Goal: Navigation & Orientation: Find specific page/section

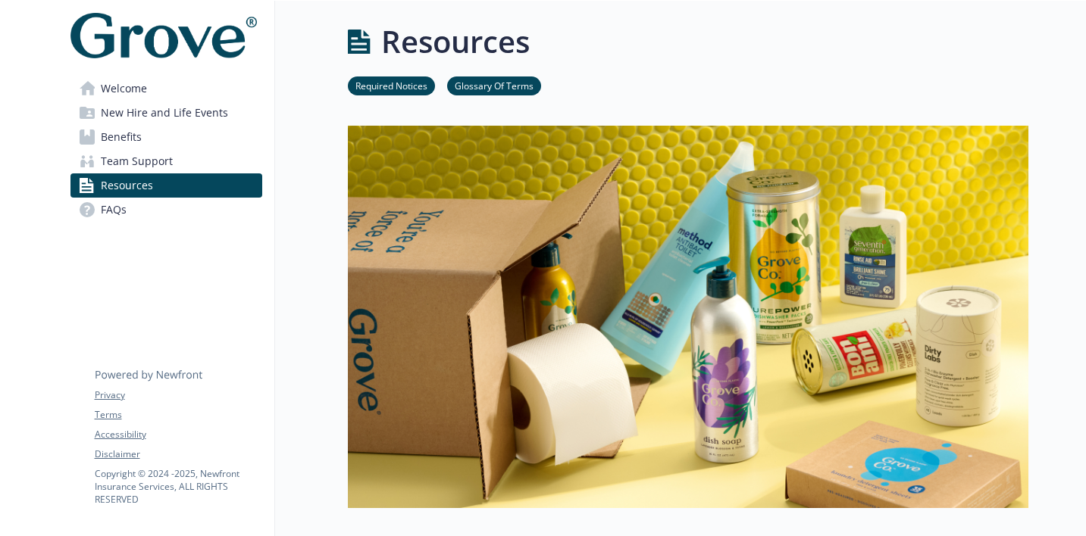
scroll to position [490, 0]
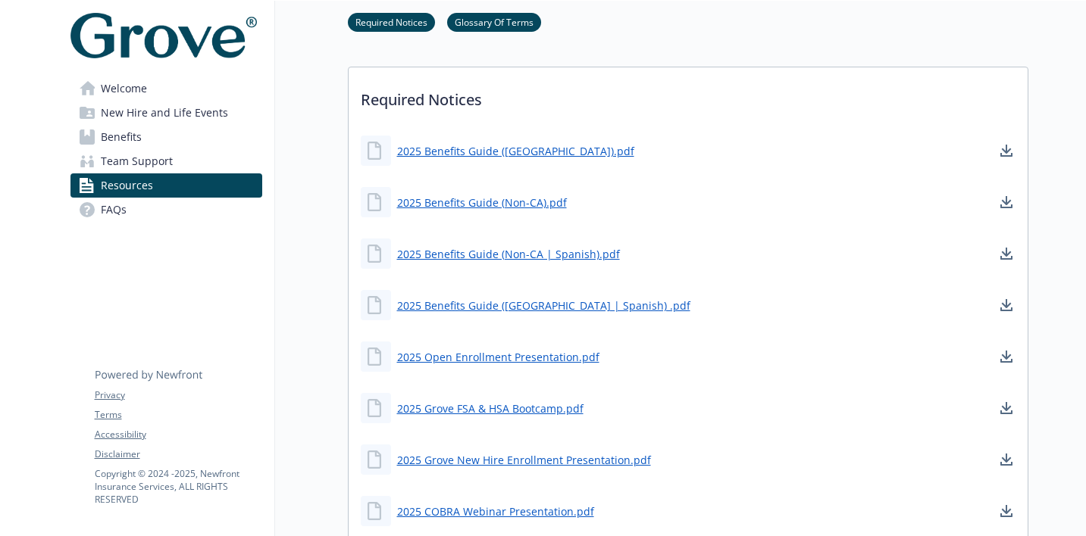
click at [195, 89] on link "Welcome" at bounding box center [166, 89] width 192 height 24
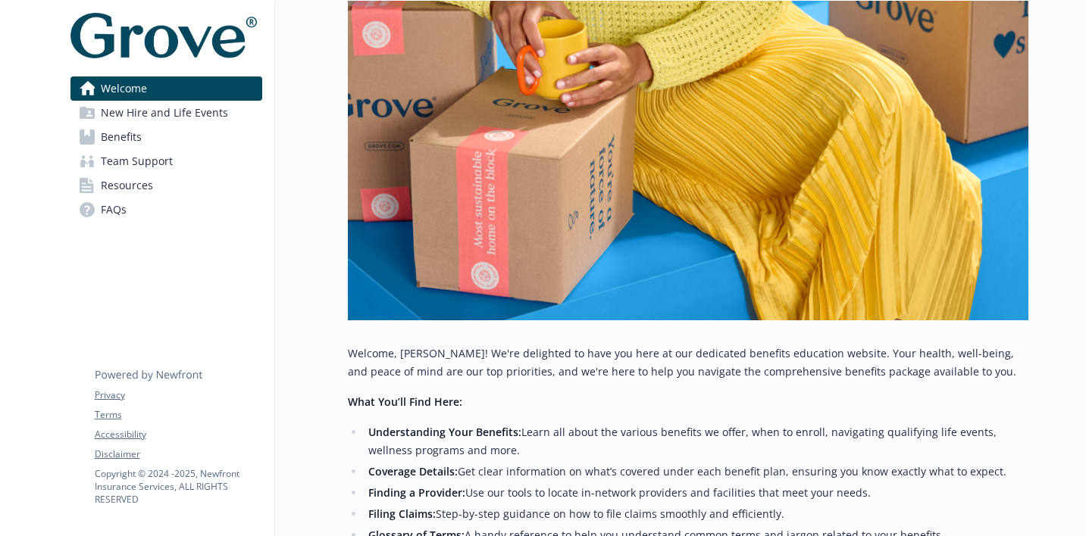
scroll to position [490, 0]
